Goal: Check status: Check status

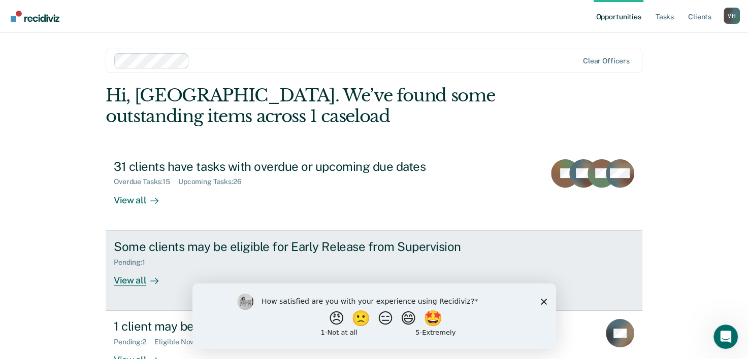
click at [144, 256] on div "Pending : 1" at bounding box center [292, 260] width 356 height 13
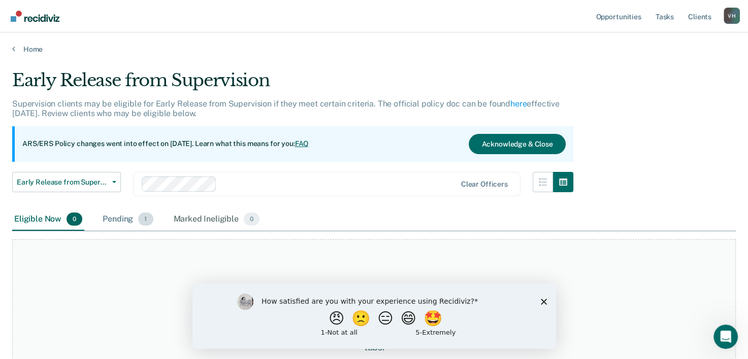
click at [121, 222] on div "Pending 1" at bounding box center [127, 220] width 54 height 22
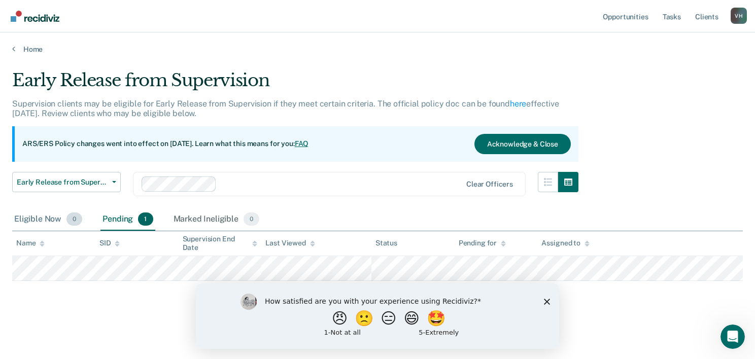
click at [46, 209] on div "Eligible Now 0" at bounding box center [48, 220] width 72 height 22
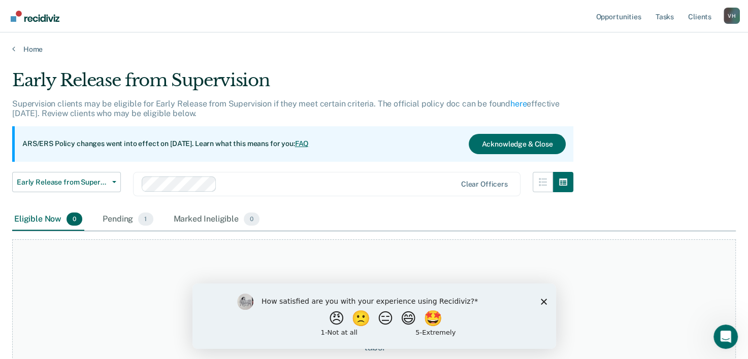
click at [543, 299] on icon "Close survey" at bounding box center [543, 301] width 6 height 6
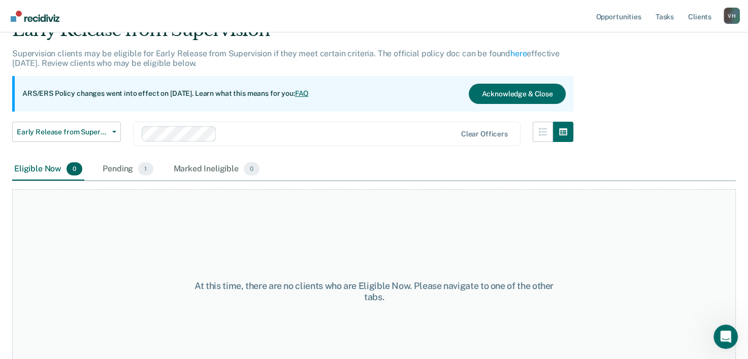
scroll to position [51, 0]
click at [48, 85] on div "ARS/ERS Policy changes went into effect on [DATE]. Learn what this means for yo…" at bounding box center [292, 93] width 561 height 36
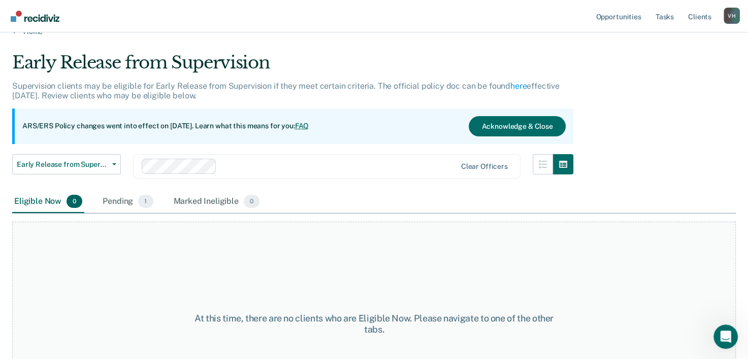
scroll to position [13, 0]
